Goal: Communication & Community: Answer question/provide support

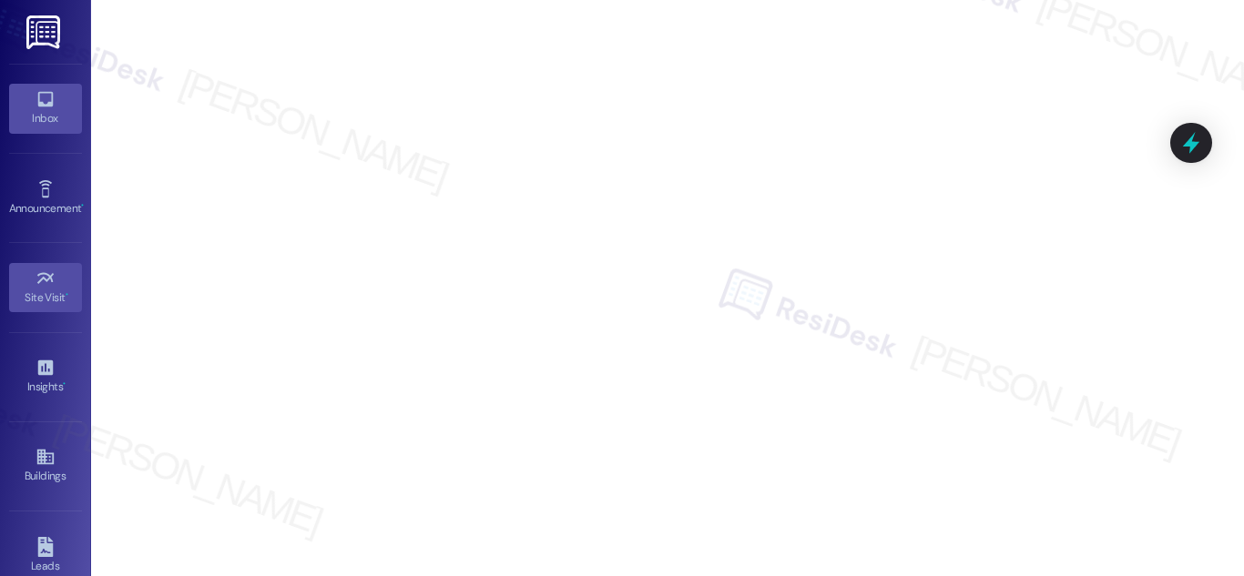
click at [23, 107] on link "Inbox" at bounding box center [45, 108] width 73 height 49
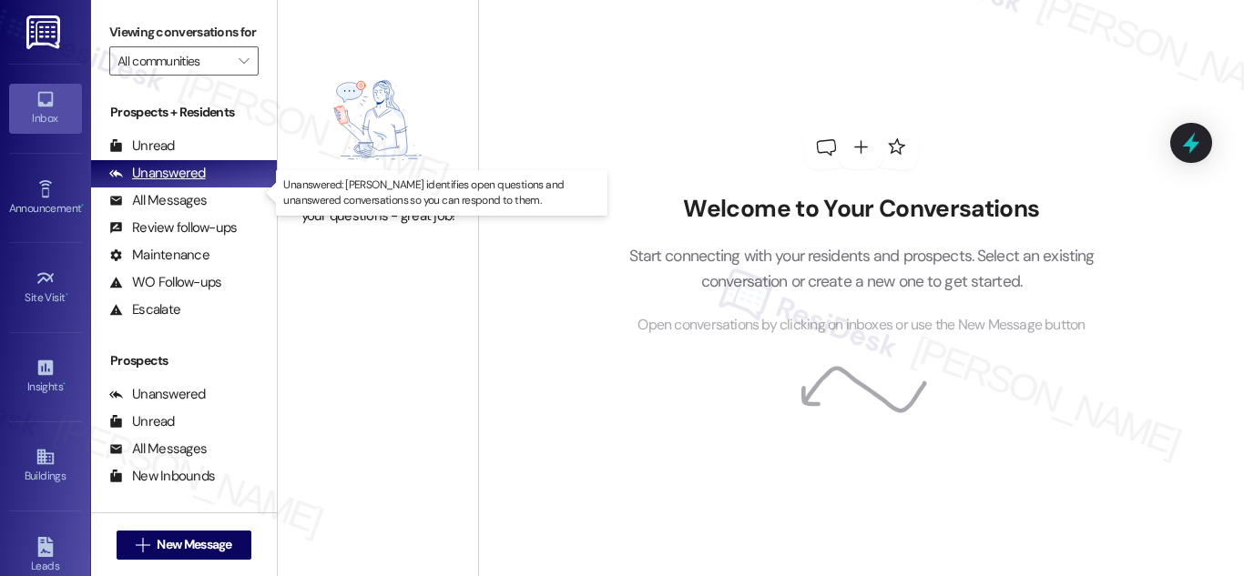
click at [195, 183] on div "Unanswered" at bounding box center [157, 173] width 97 height 19
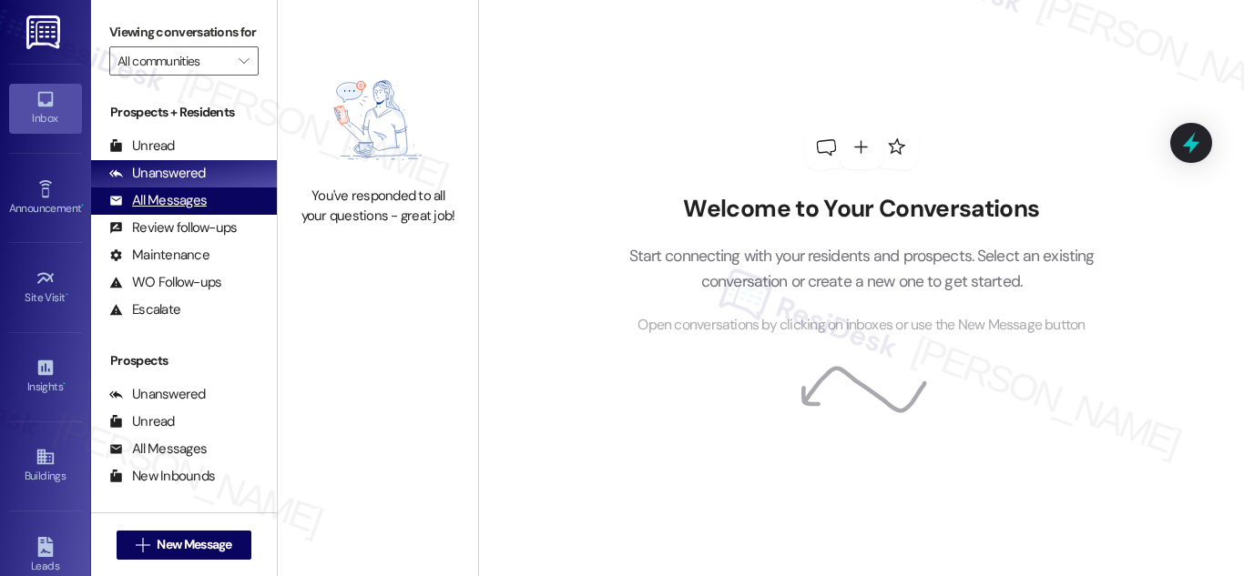
click at [182, 210] on div "All Messages" at bounding box center [157, 200] width 97 height 19
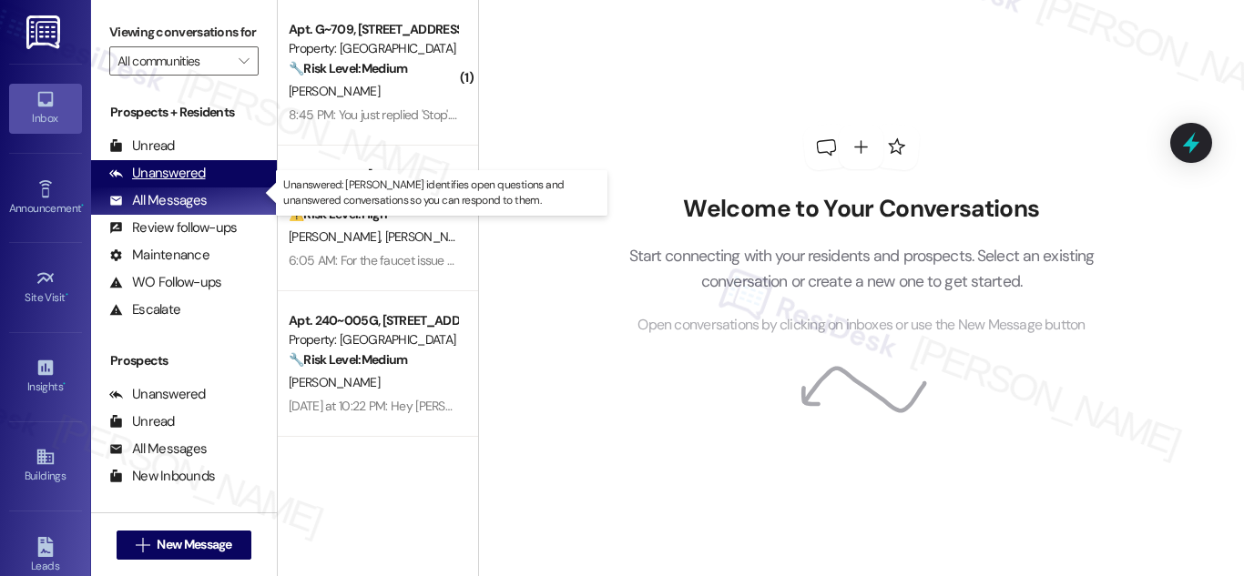
click at [186, 183] on div "Unanswered" at bounding box center [157, 173] width 97 height 19
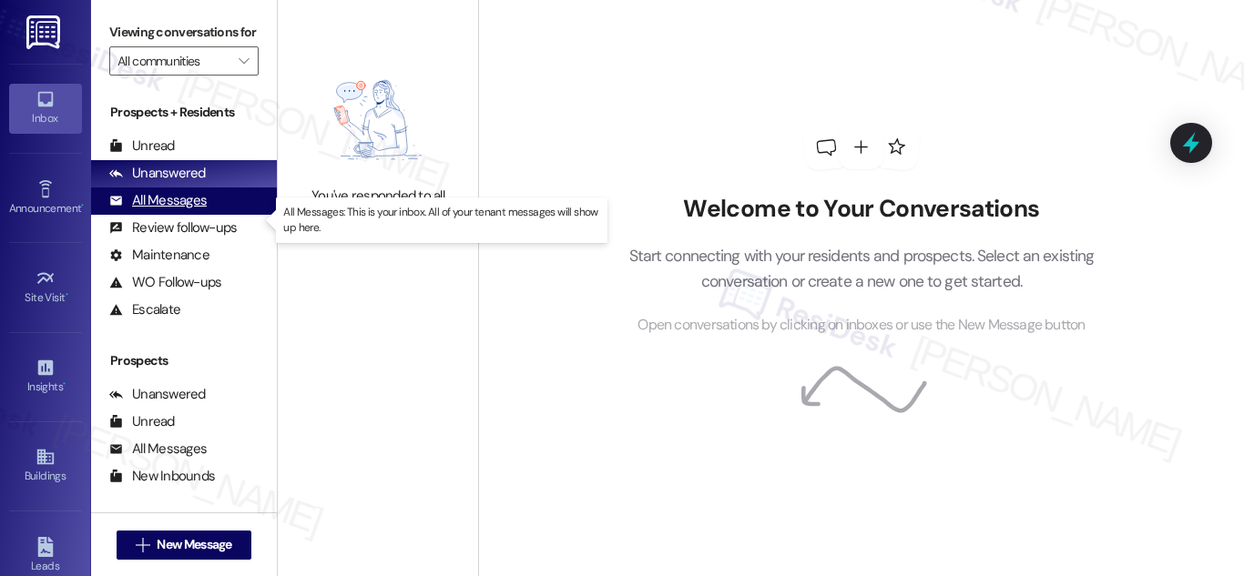
click at [156, 210] on div "All Messages" at bounding box center [157, 200] width 97 height 19
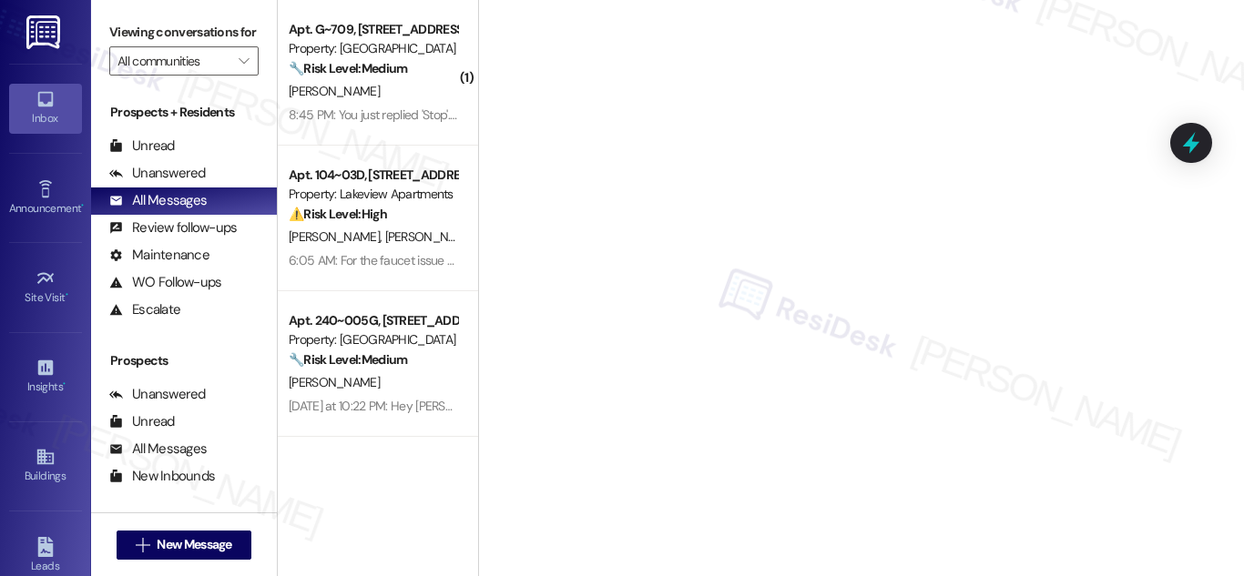
click at [409, 46] on div "Property: Concord Houses" at bounding box center [373, 48] width 168 height 19
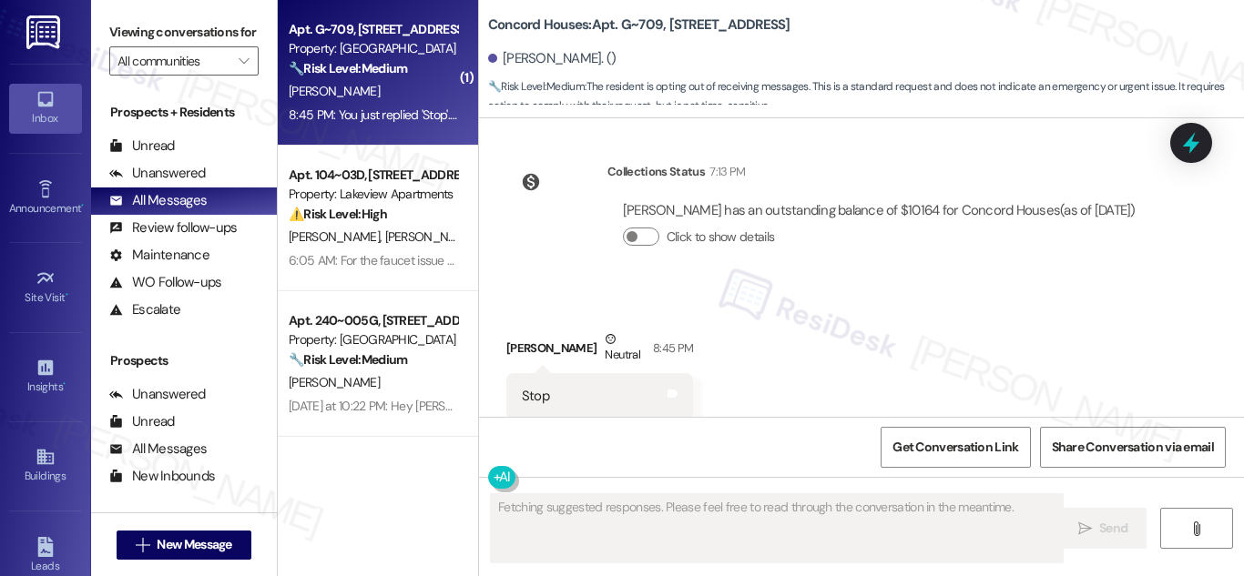
scroll to position [939, 0]
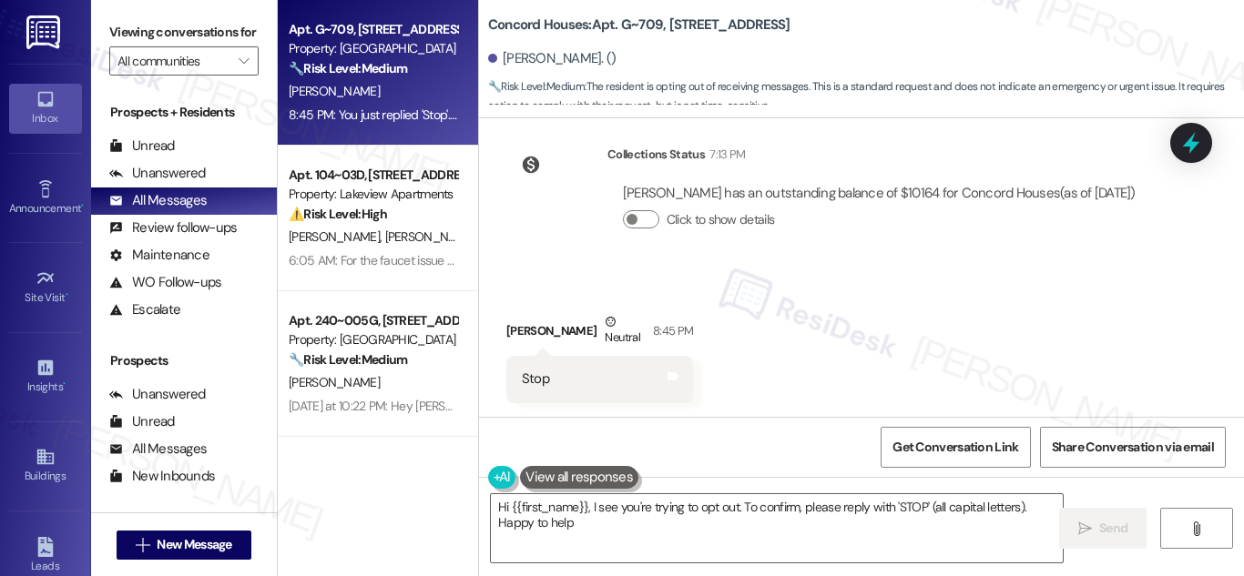
type textarea "Hi {{first_name}}, I see you're trying to opt out. To confirm, please reply wit…"
drag, startPoint x: 1240, startPoint y: 338, endPoint x: 1237, endPoint y: 368, distance: 30.2
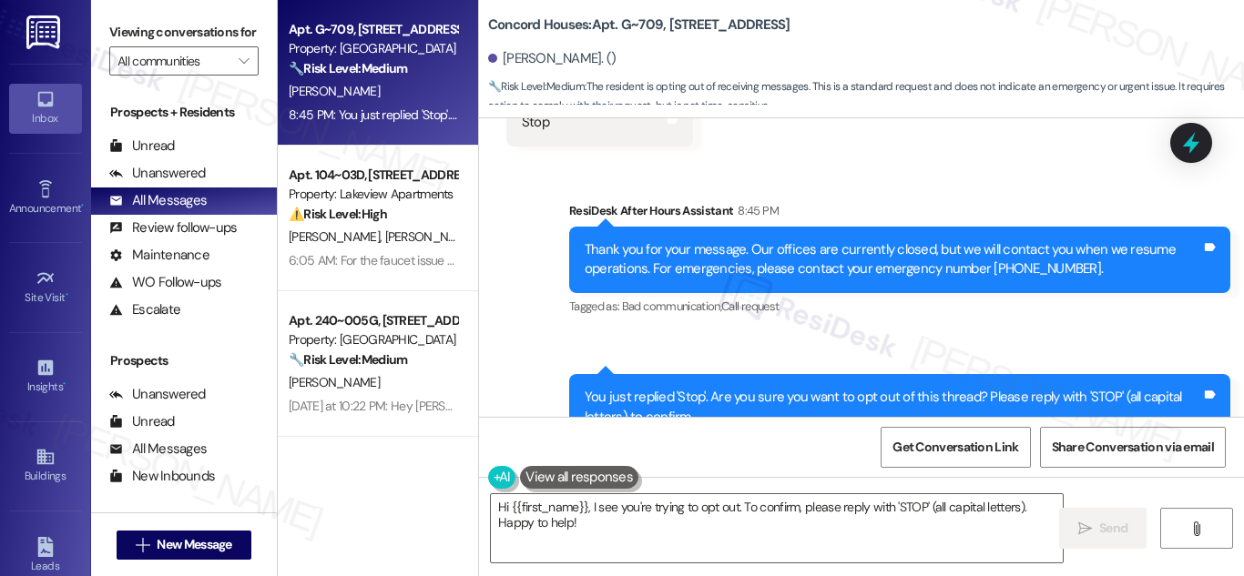
scroll to position [1234, 0]
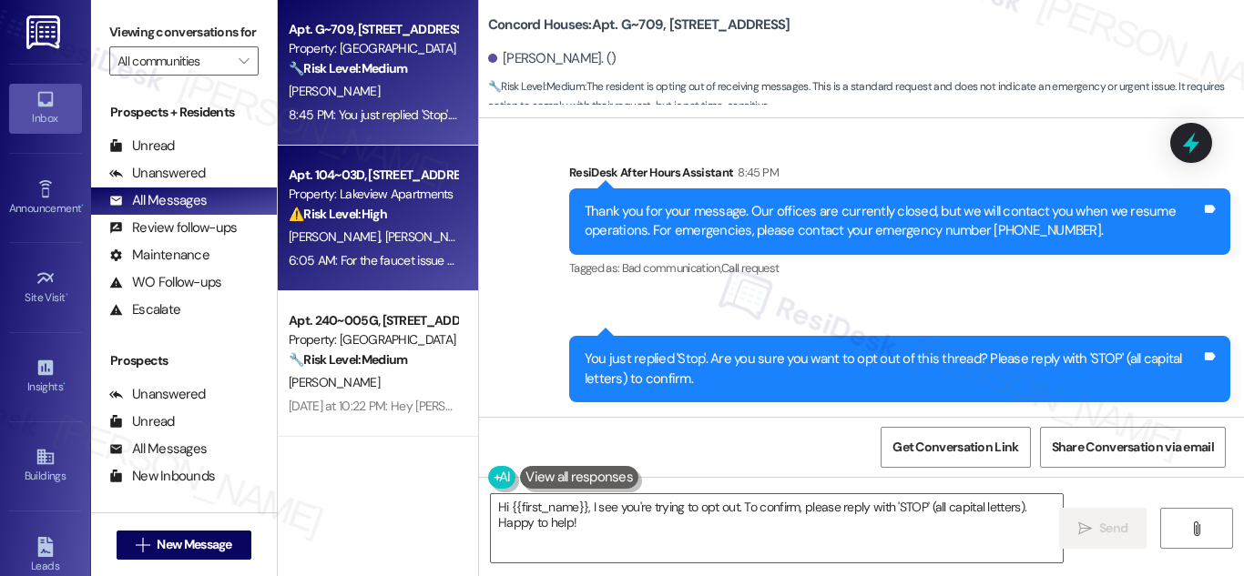
click at [375, 205] on div "⚠️ Risk Level: High The resident reports a leaking faucet that has damaged the …" at bounding box center [373, 214] width 168 height 19
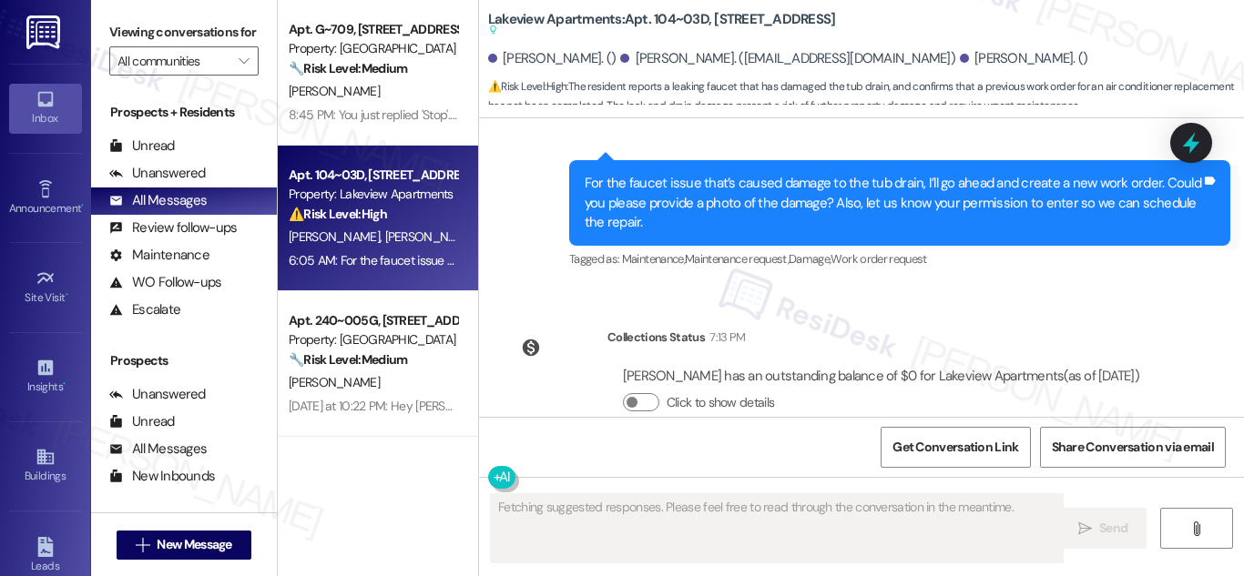
scroll to position [5943, 0]
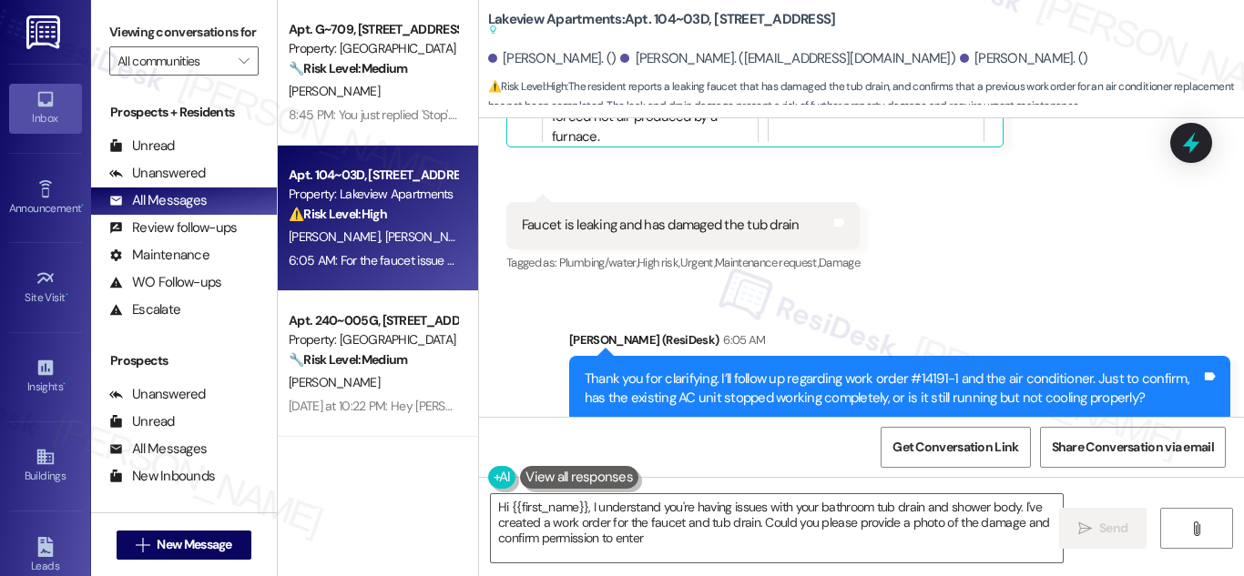
type textarea "Hi {{first_name}}, I understand you're having issues with your bathroom tub dra…"
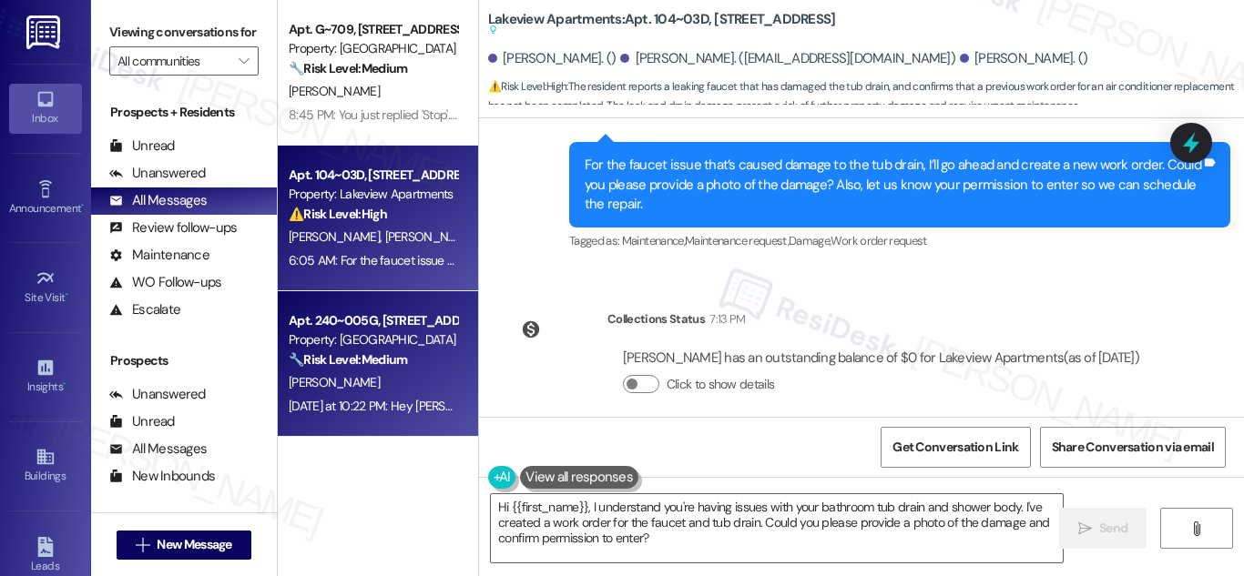
click at [319, 322] on div "Apt. 240~005G, 730 Newark Avenue" at bounding box center [373, 320] width 168 height 19
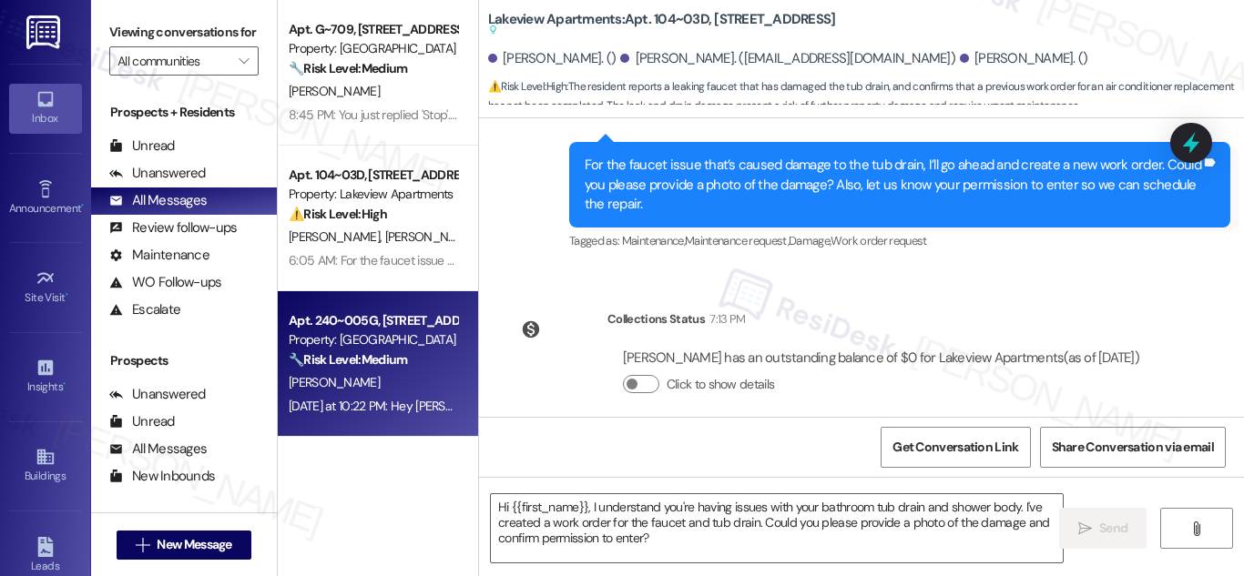
type textarea "Fetching suggested responses. Please feel free to read through the conversation…"
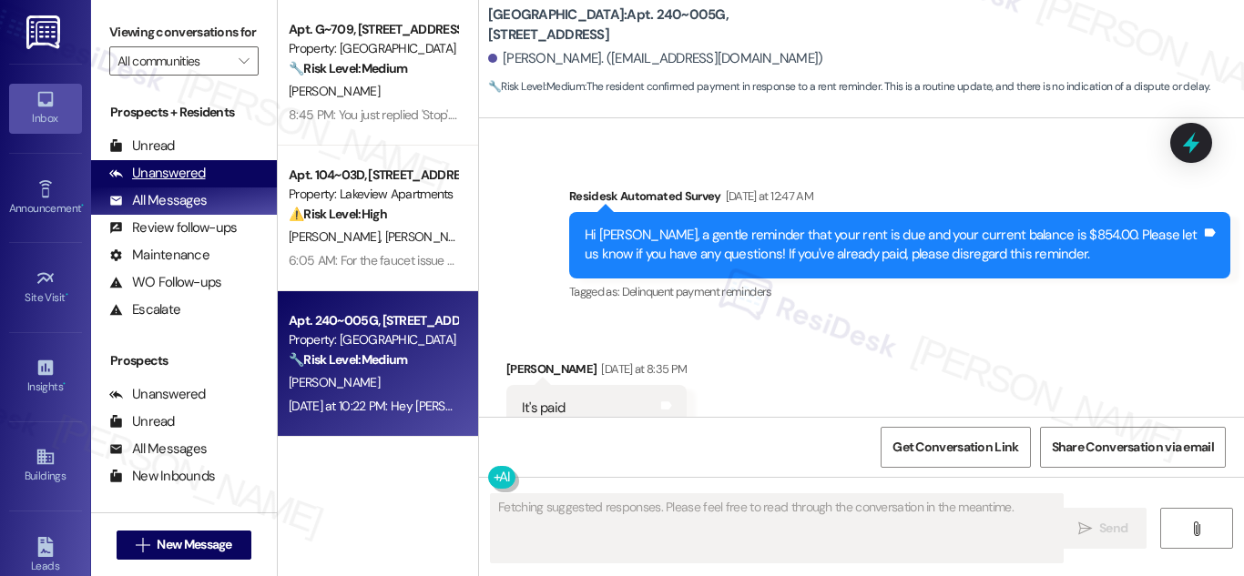
scroll to position [3679, 0]
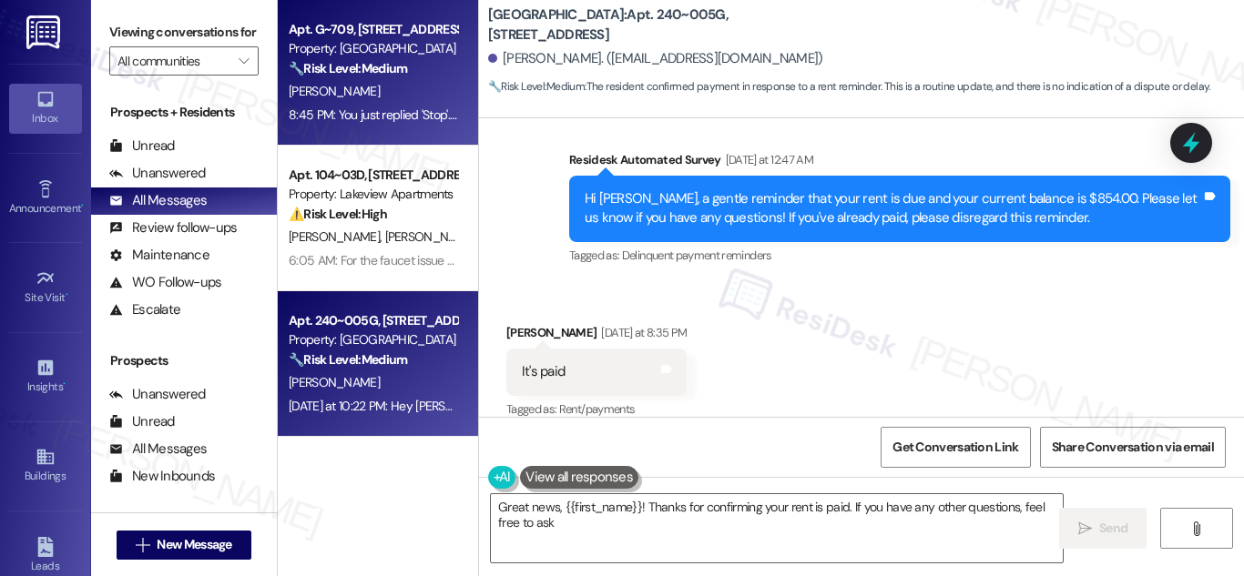
type textarea "Great news, {{first_name}}! Thanks for confirming your rent is paid. If you hav…"
